Goal: Information Seeking & Learning: Learn about a topic

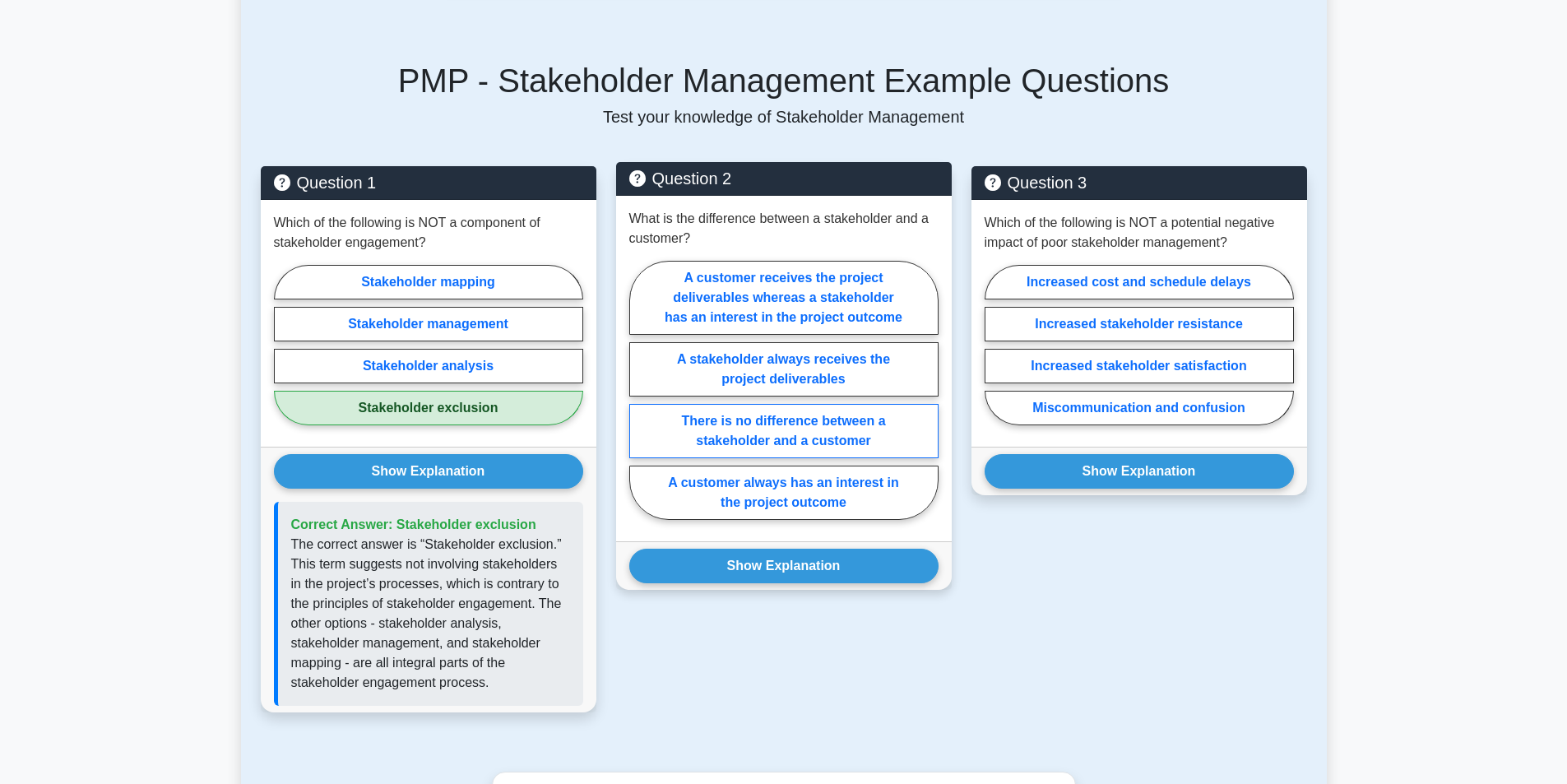
click at [777, 423] on label "There is no difference between a stakeholder and a customer" at bounding box center [784, 431] width 310 height 54
click at [640, 401] on input "There is no difference between a stakeholder and a customer" at bounding box center [634, 395] width 11 height 11
radio input "true"
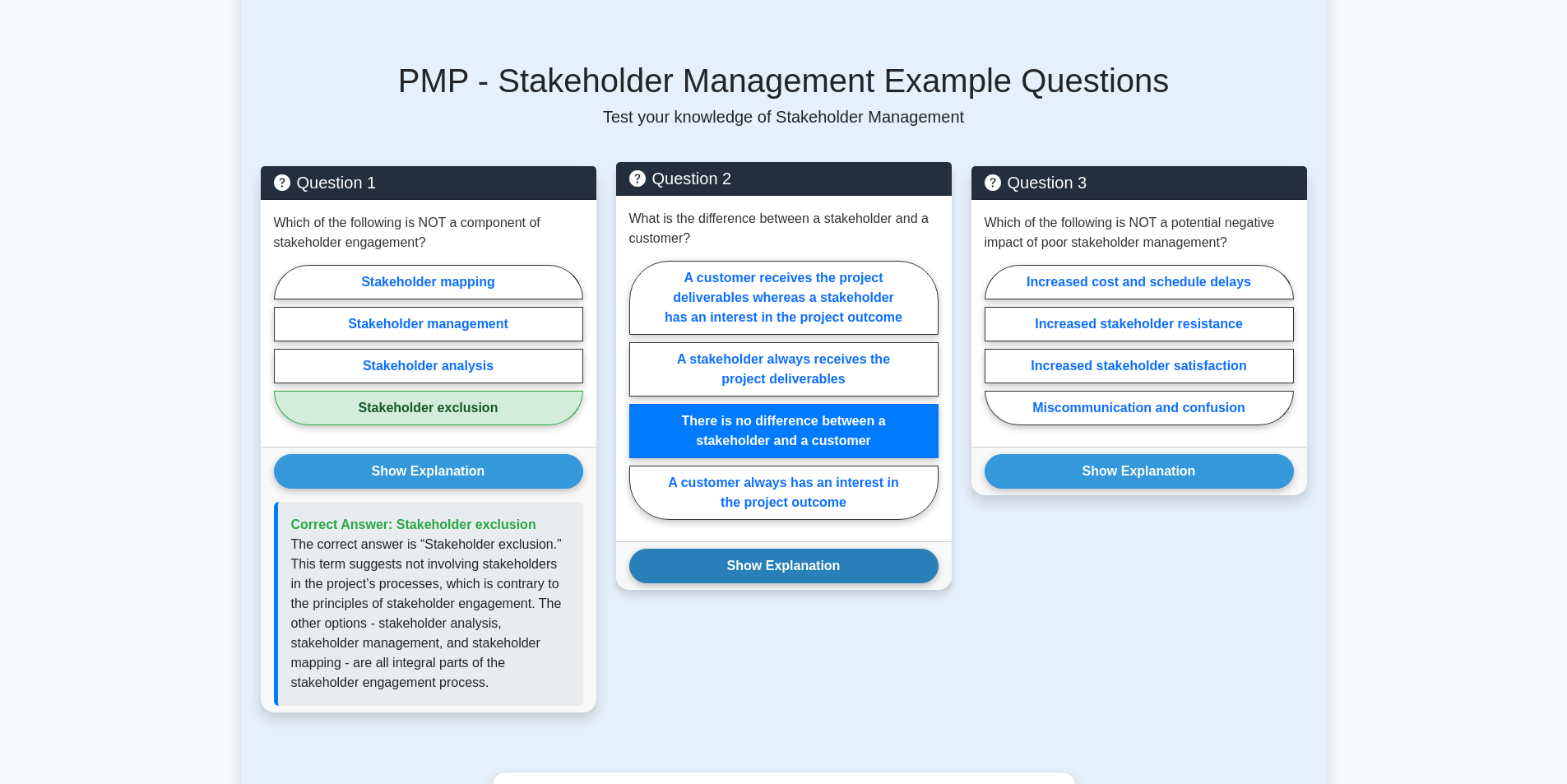
click at [796, 558] on button "Show Explanation" at bounding box center [784, 566] width 310 height 35
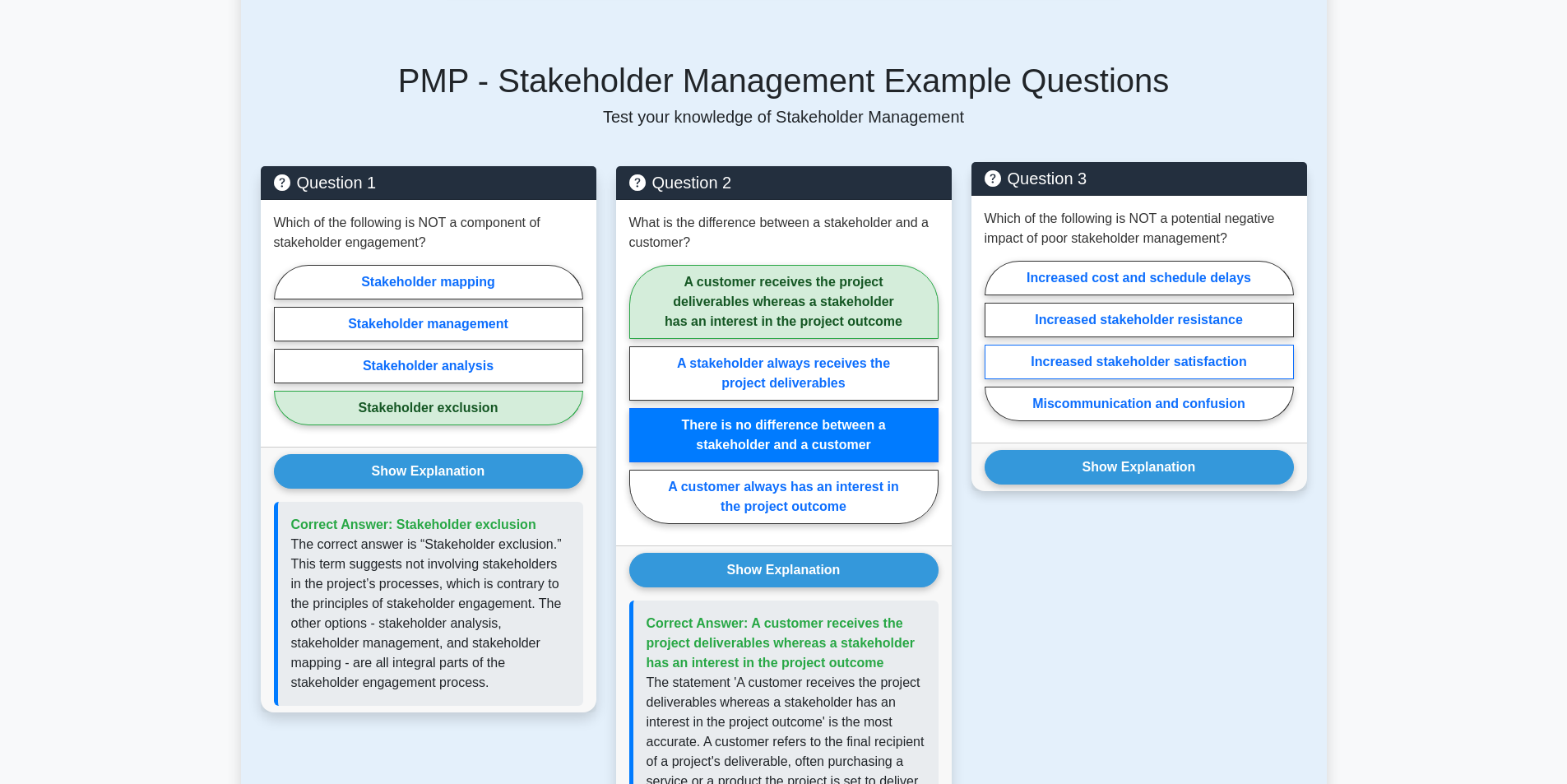
click at [1039, 354] on label "Increased stakeholder satisfaction" at bounding box center [1139, 362] width 310 height 35
click at [995, 351] on input "Increased stakeholder satisfaction" at bounding box center [989, 345] width 11 height 11
radio input "true"
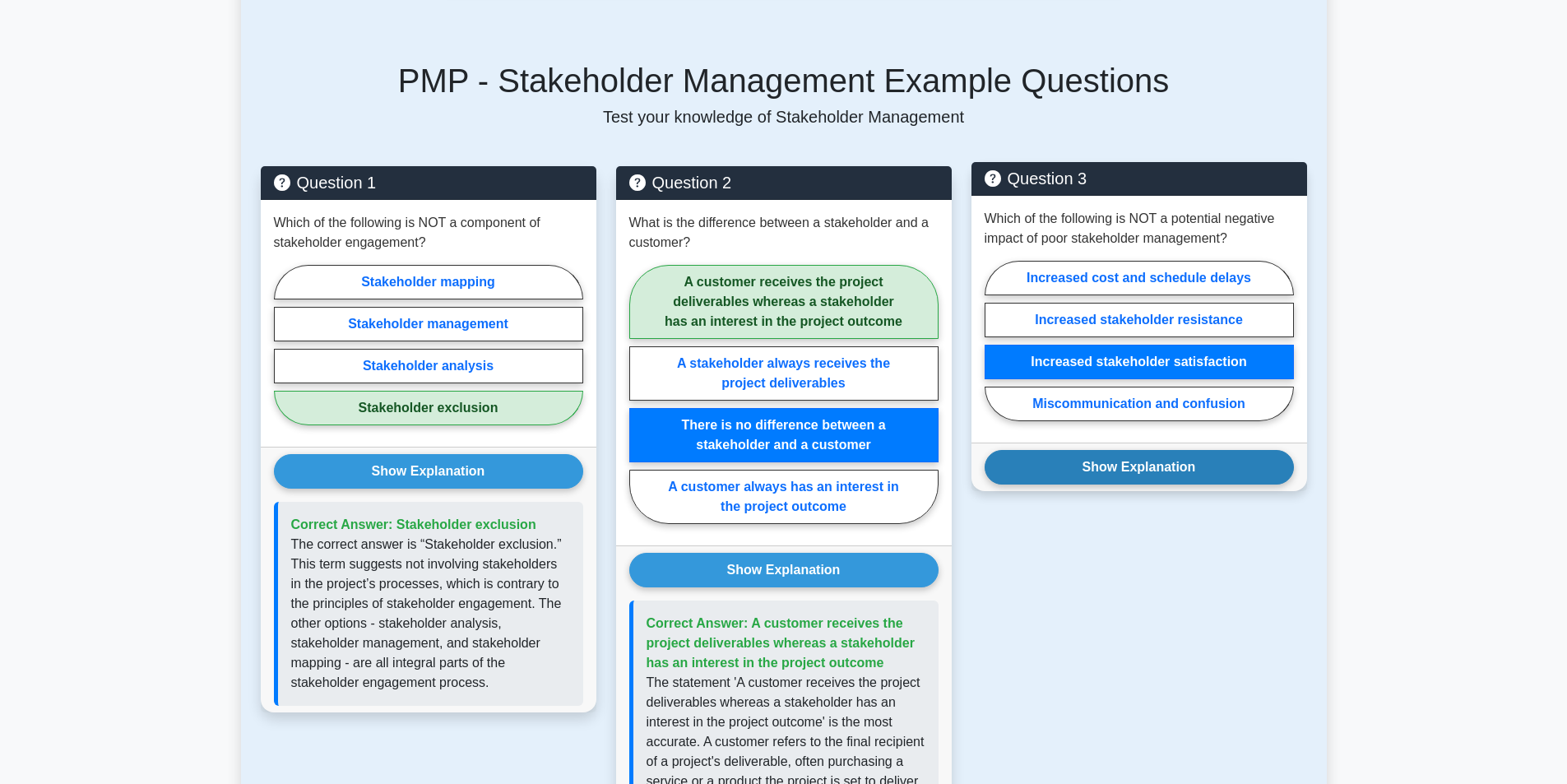
click at [1097, 462] on button "Show Explanation" at bounding box center [1139, 468] width 310 height 35
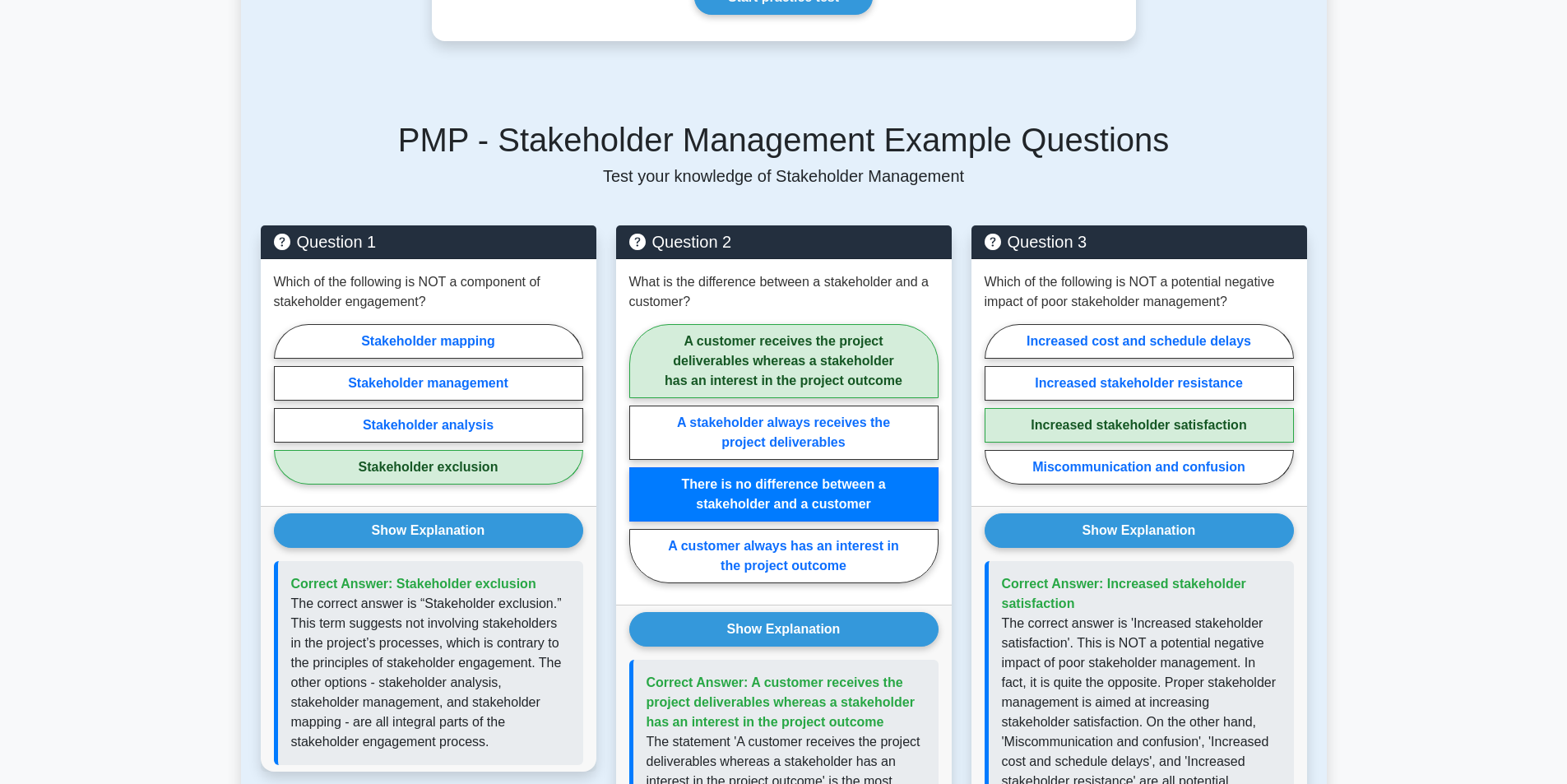
scroll to position [658, 0]
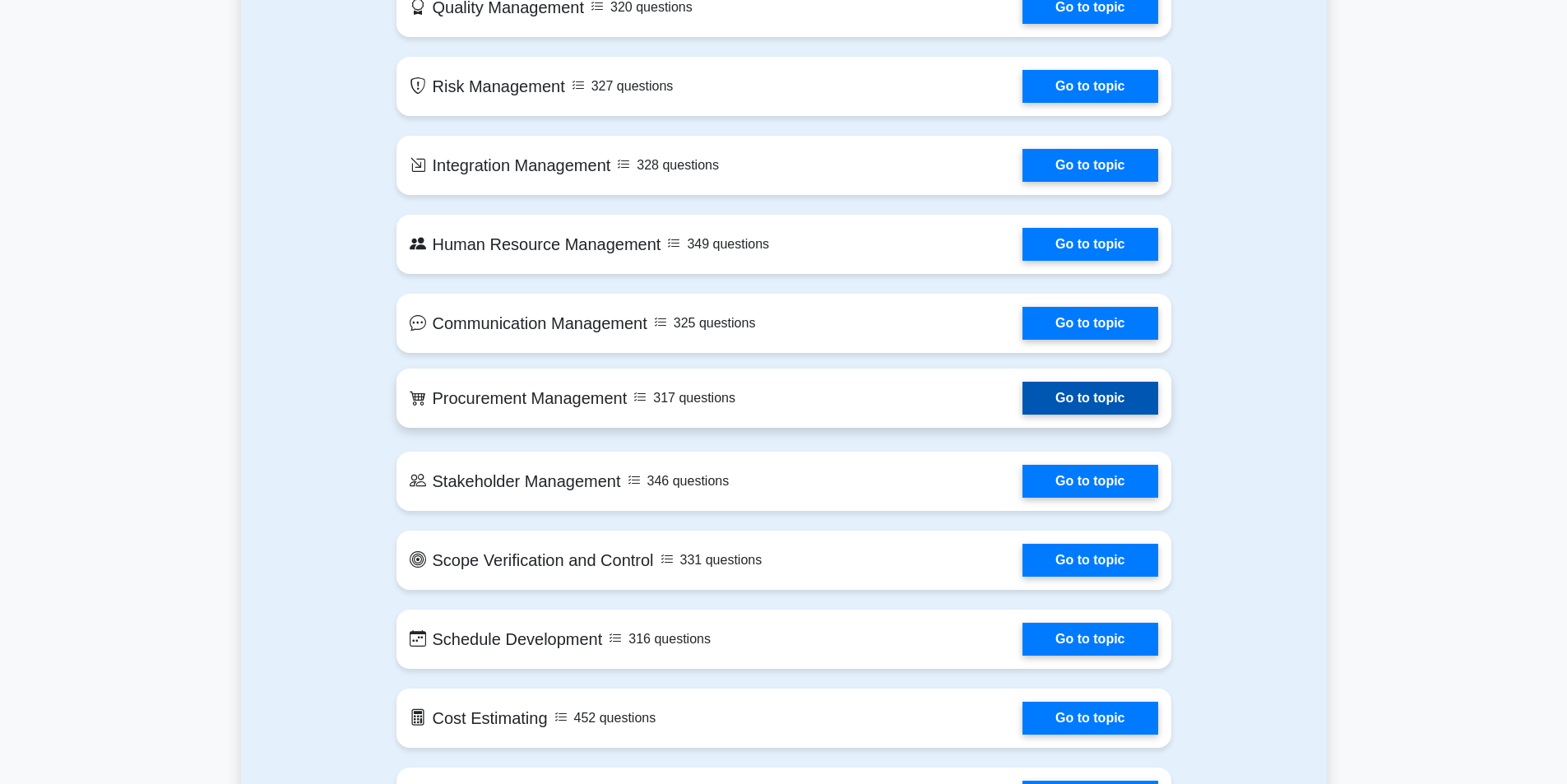
click at [1022, 413] on link "Go to topic" at bounding box center [1089, 398] width 135 height 33
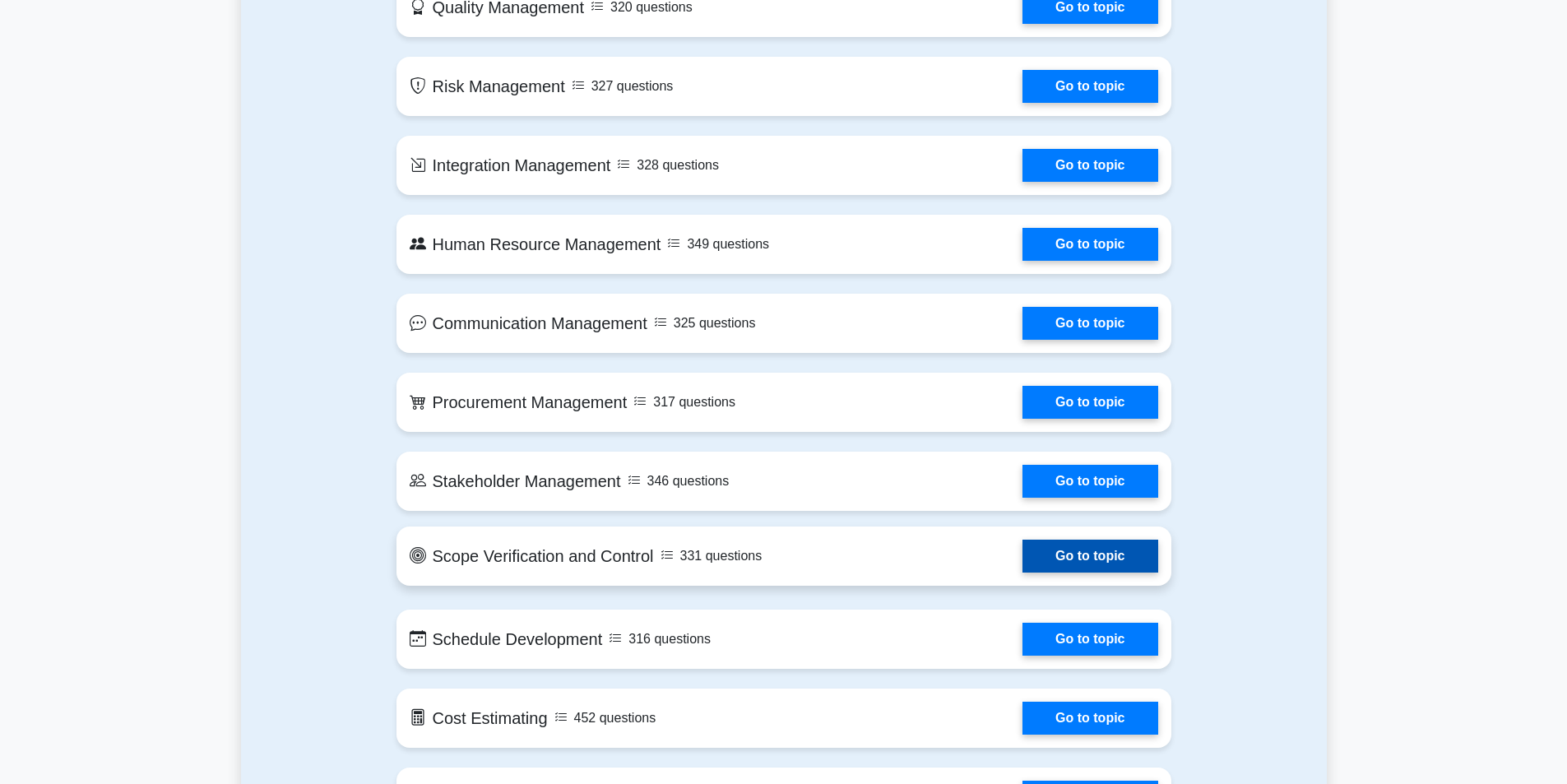
click at [1022, 572] on link "Go to topic" at bounding box center [1089, 556] width 135 height 33
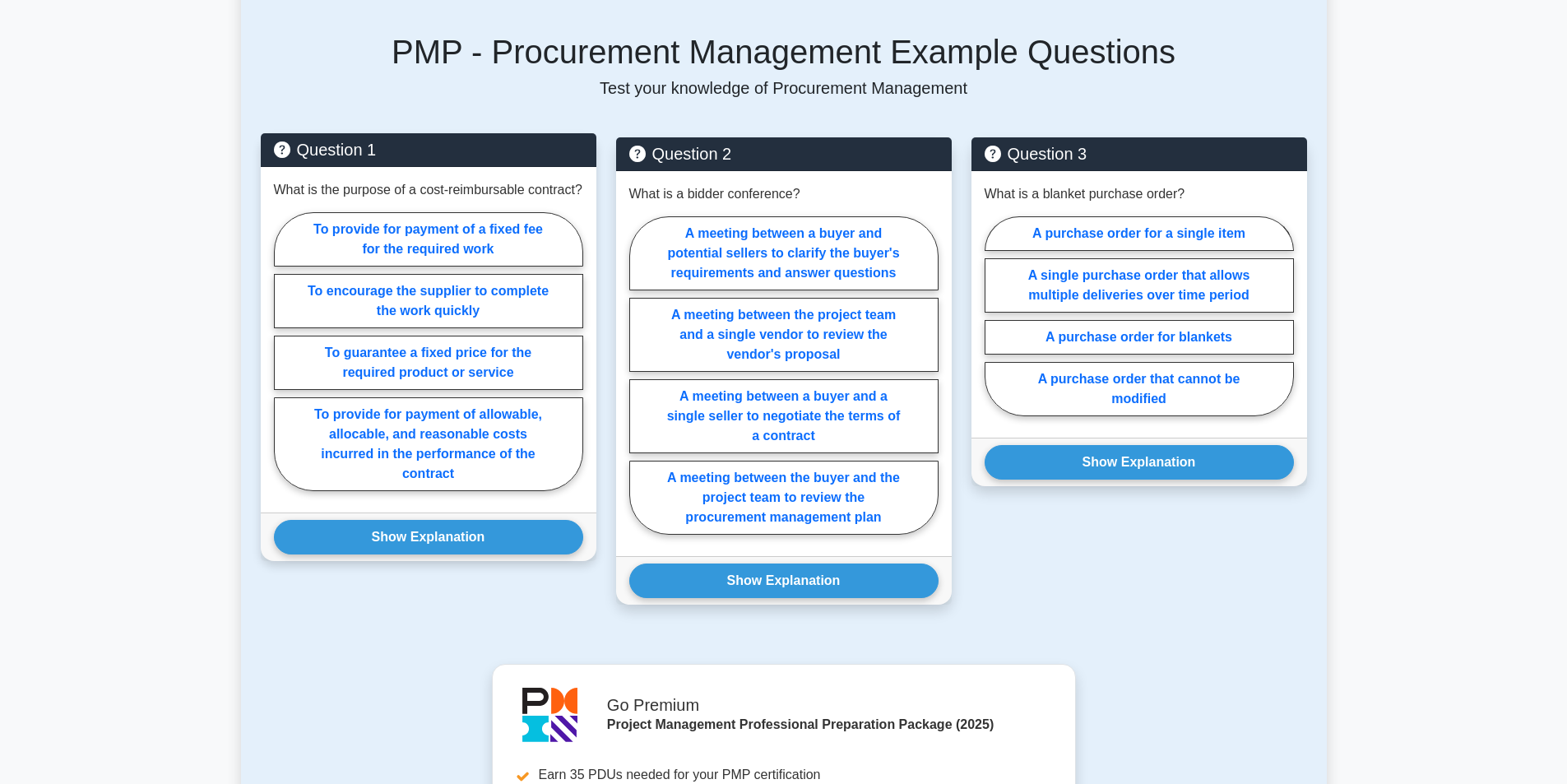
scroll to position [822, 0]
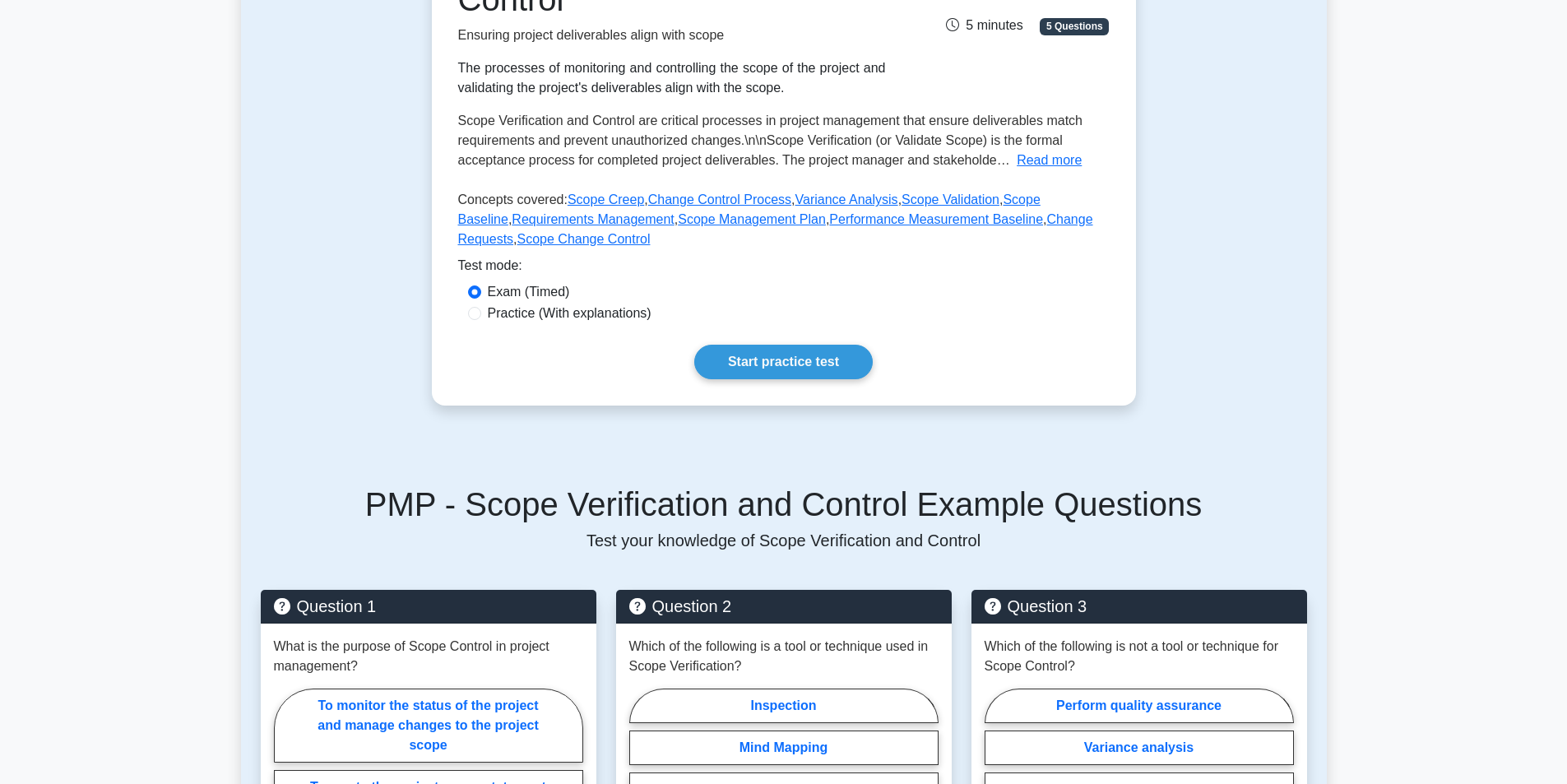
scroll to position [493, 0]
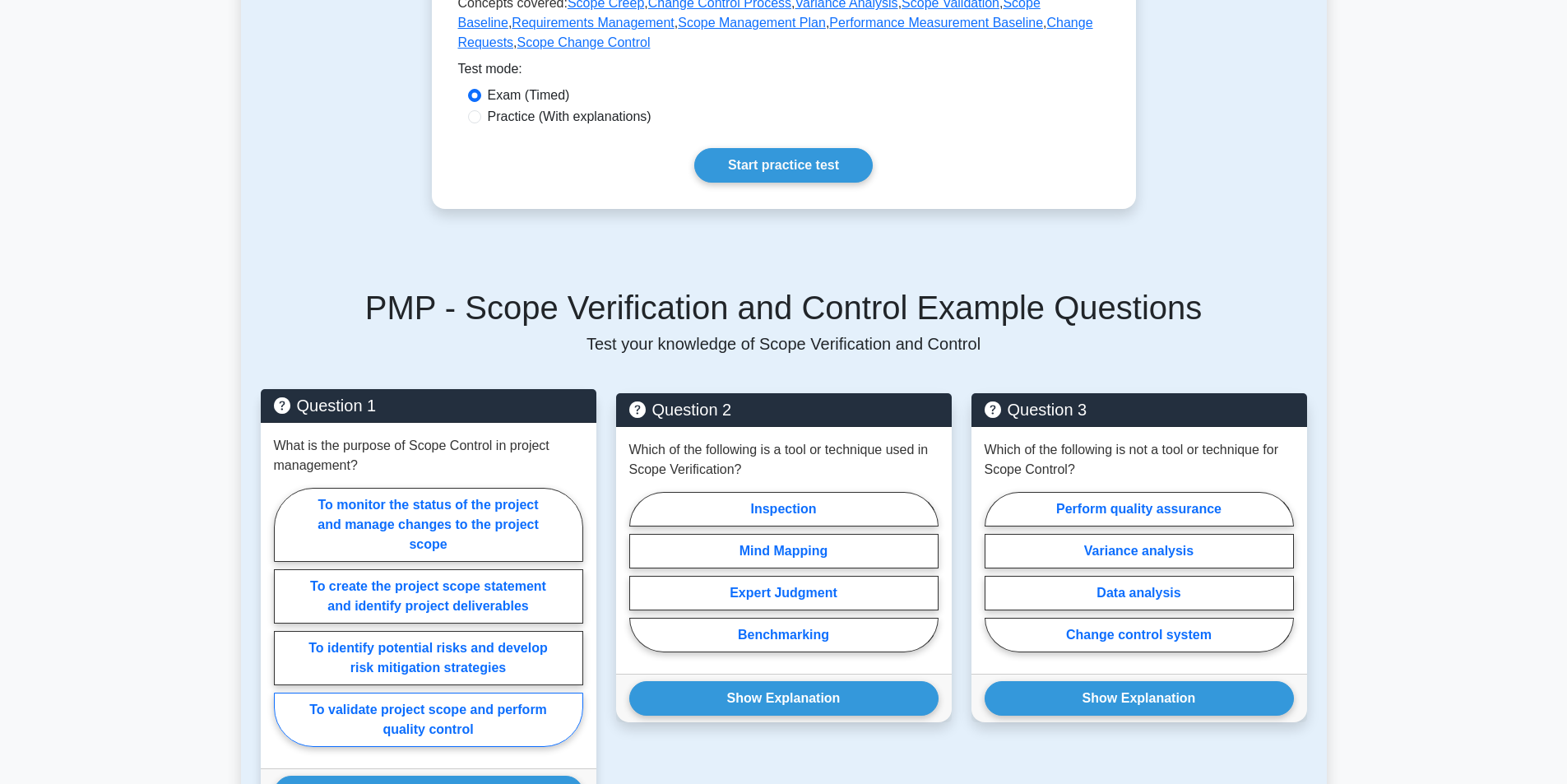
click at [380, 730] on label "To validate project scope and perform quality control" at bounding box center [428, 720] width 310 height 54
click at [284, 628] on input "To validate project scope and perform quality control" at bounding box center [279, 622] width 11 height 11
radio input "true"
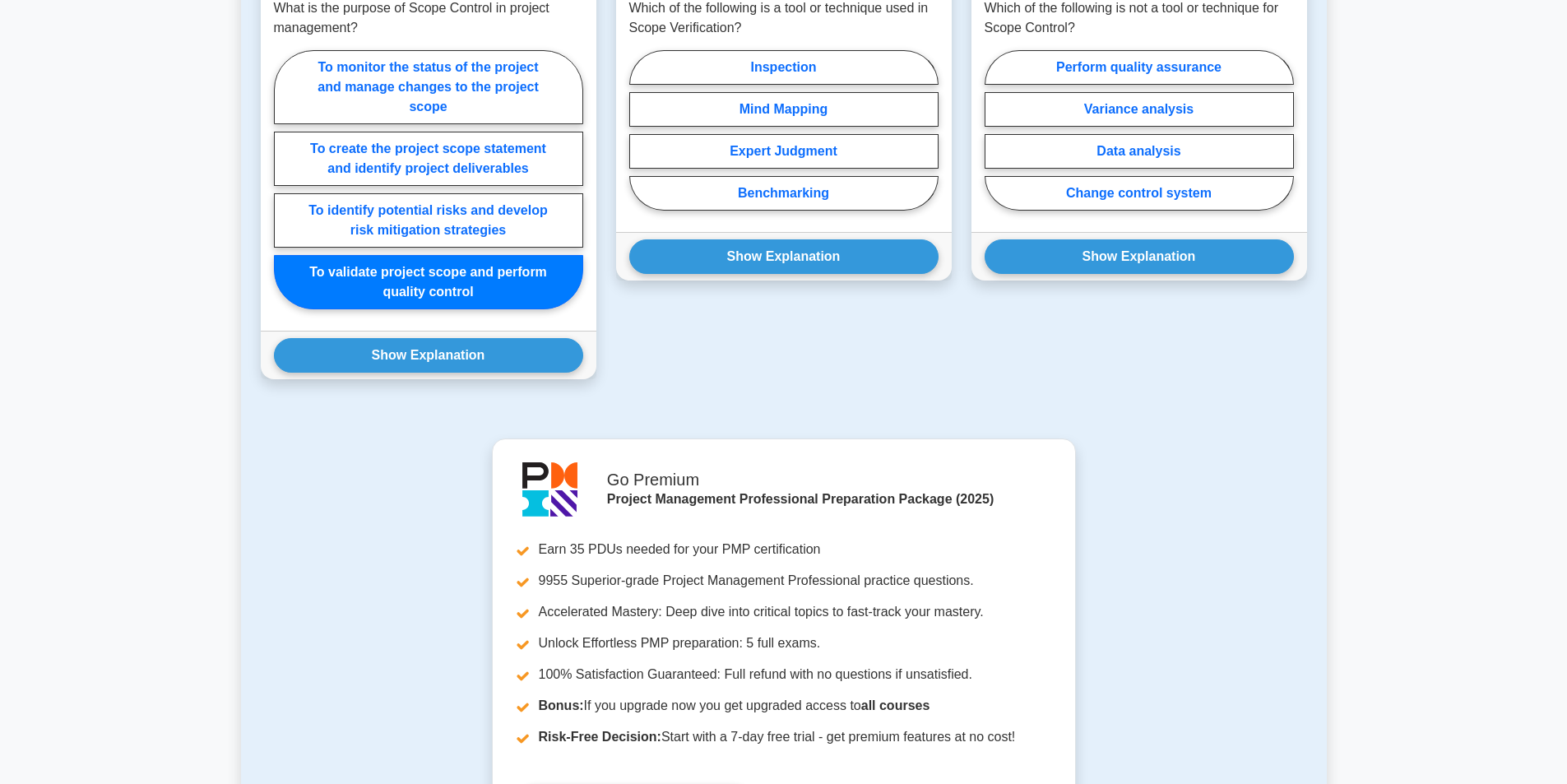
scroll to position [1069, 0]
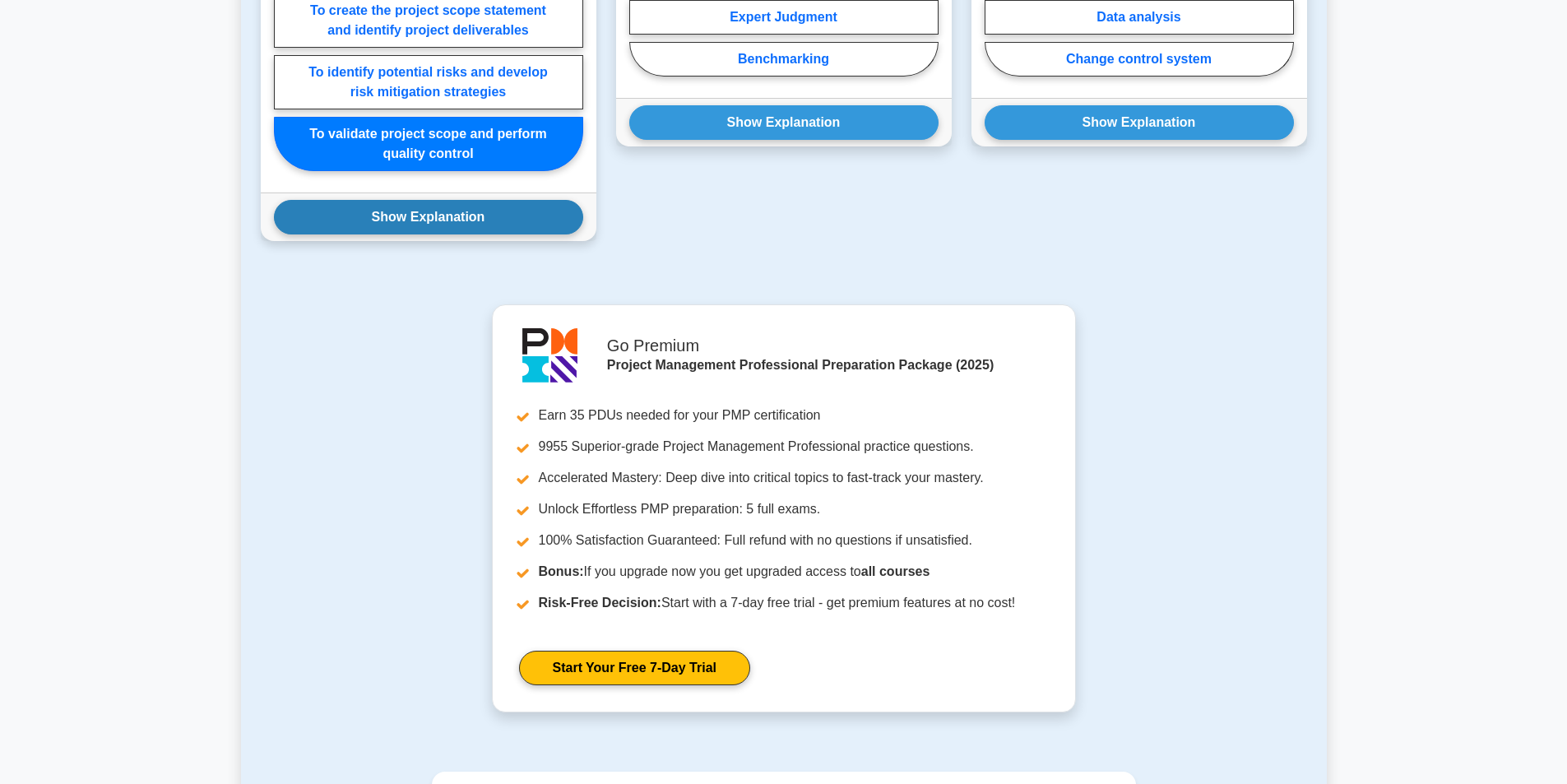
click at [391, 229] on button "Show Explanation" at bounding box center [428, 217] width 310 height 35
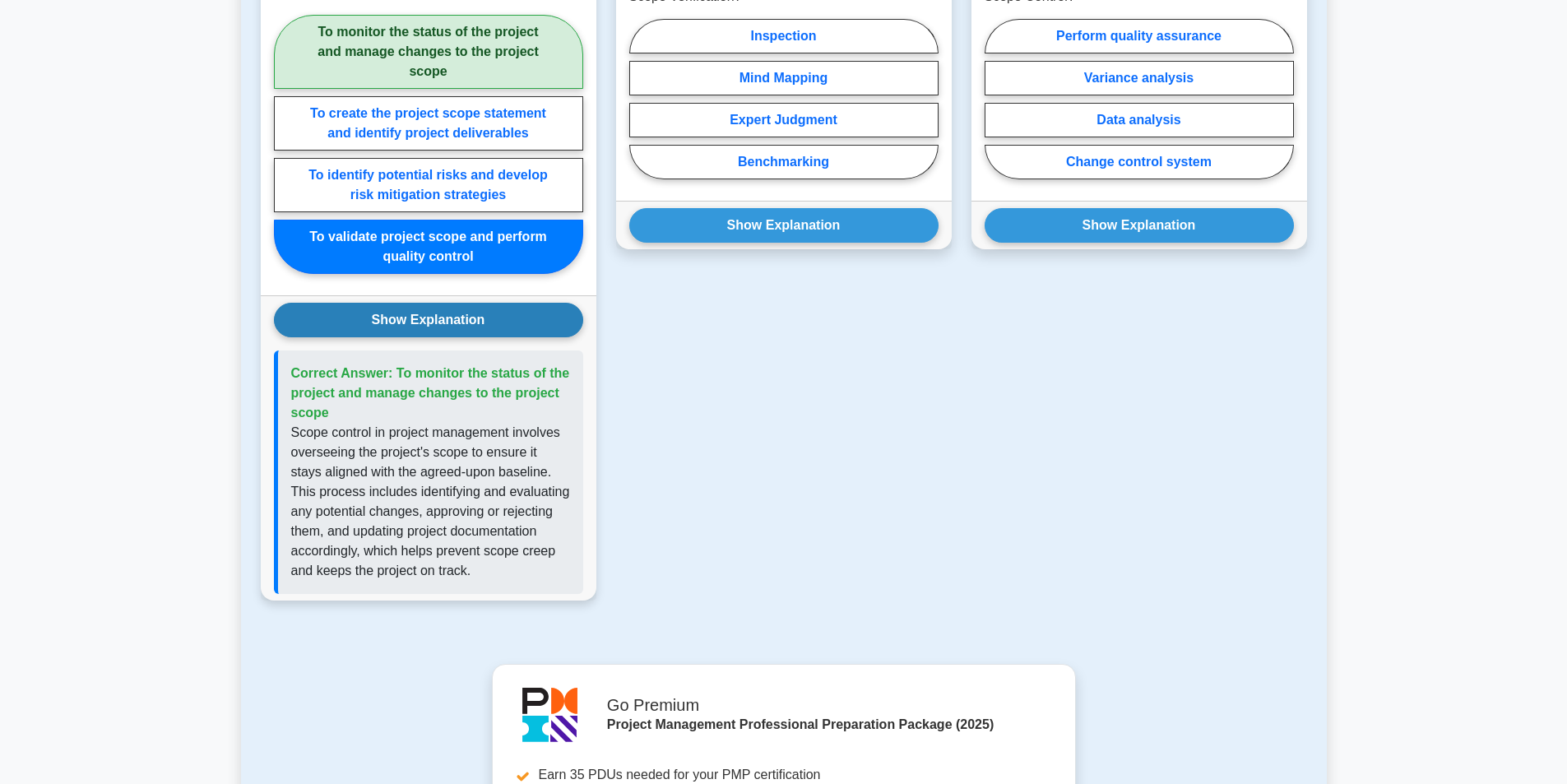
scroll to position [822, 0]
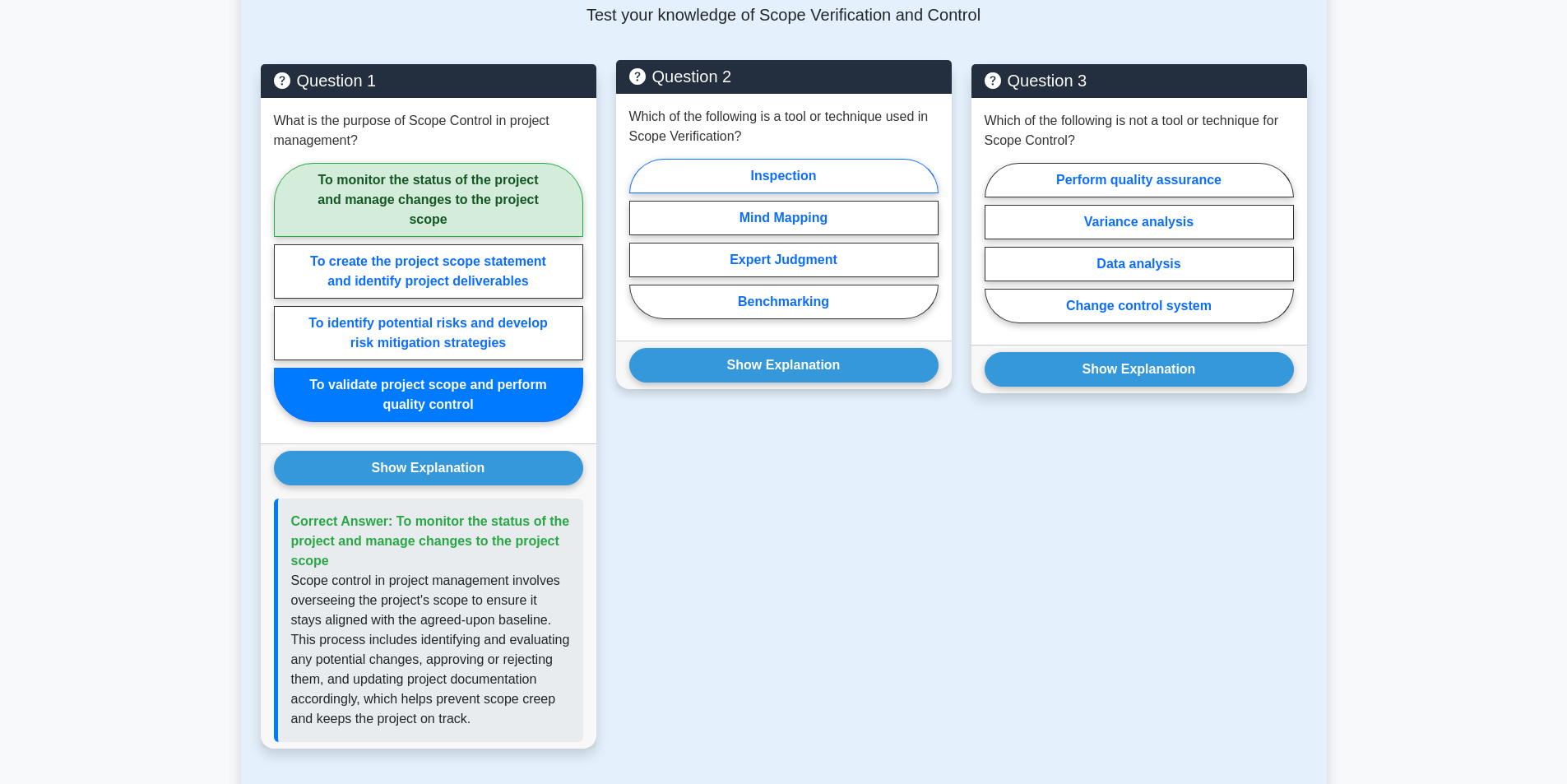
click at [729, 176] on label "Inspection" at bounding box center [784, 177] width 310 height 35
click at [640, 239] on input "Inspection" at bounding box center [634, 244] width 11 height 11
radio input "true"
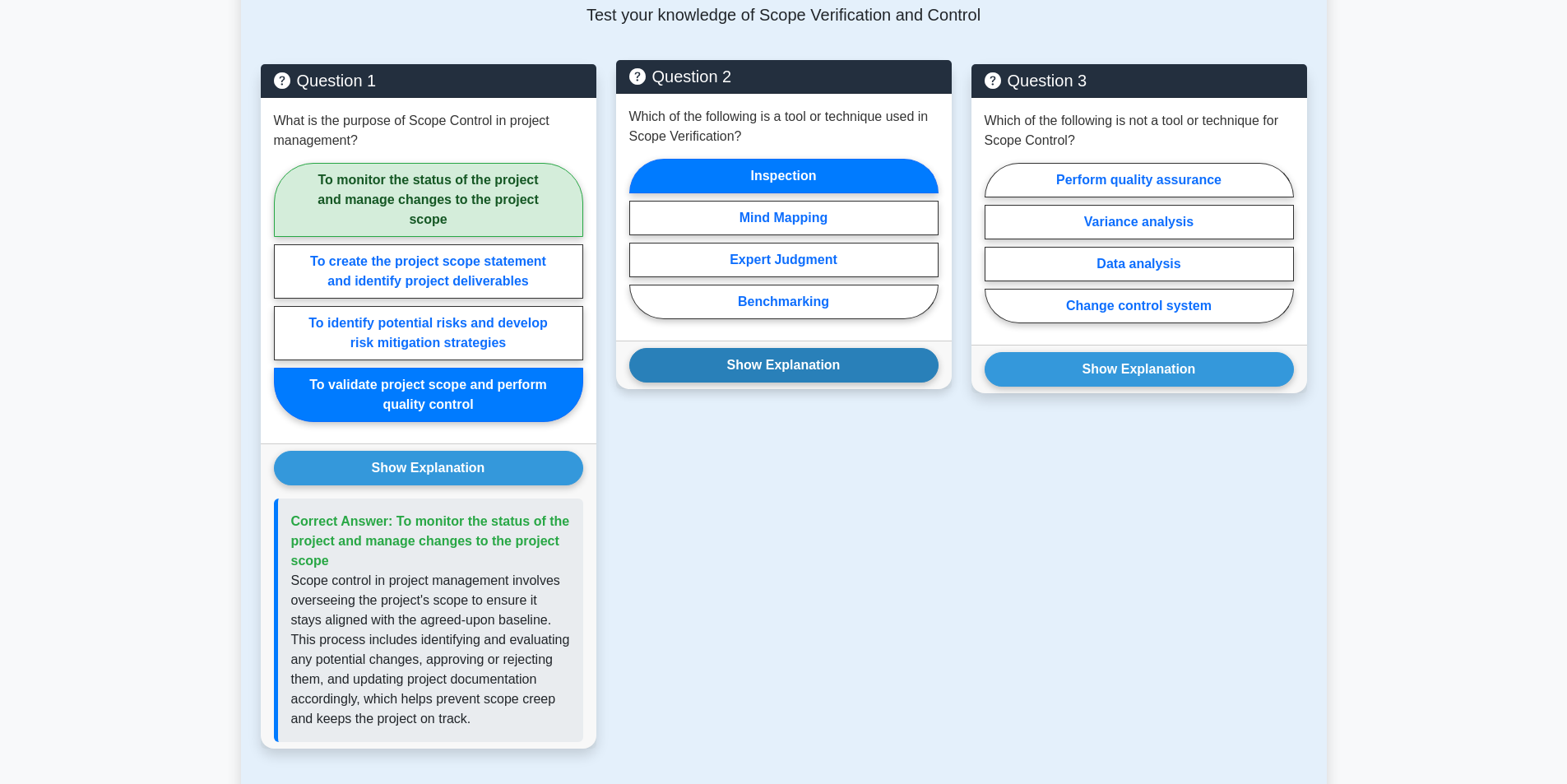
click at [754, 358] on button "Show Explanation" at bounding box center [784, 365] width 310 height 35
click at [754, 361] on button "Show Explanation" at bounding box center [784, 365] width 310 height 35
